Goal: Transaction & Acquisition: Purchase product/service

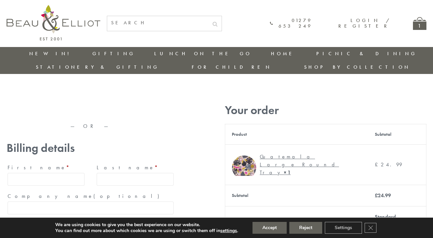
type input "maria33@yahoo.com"
type input "Maria"
type input "Williams"
type input "23, Scottsdale, Happytown"
type input "London"
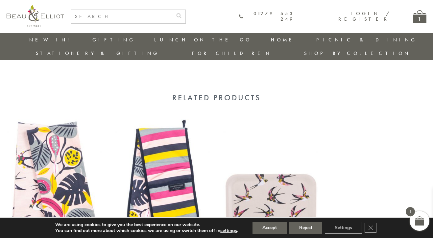
scroll to position [490, 0]
